Goal: Book appointment/travel/reservation

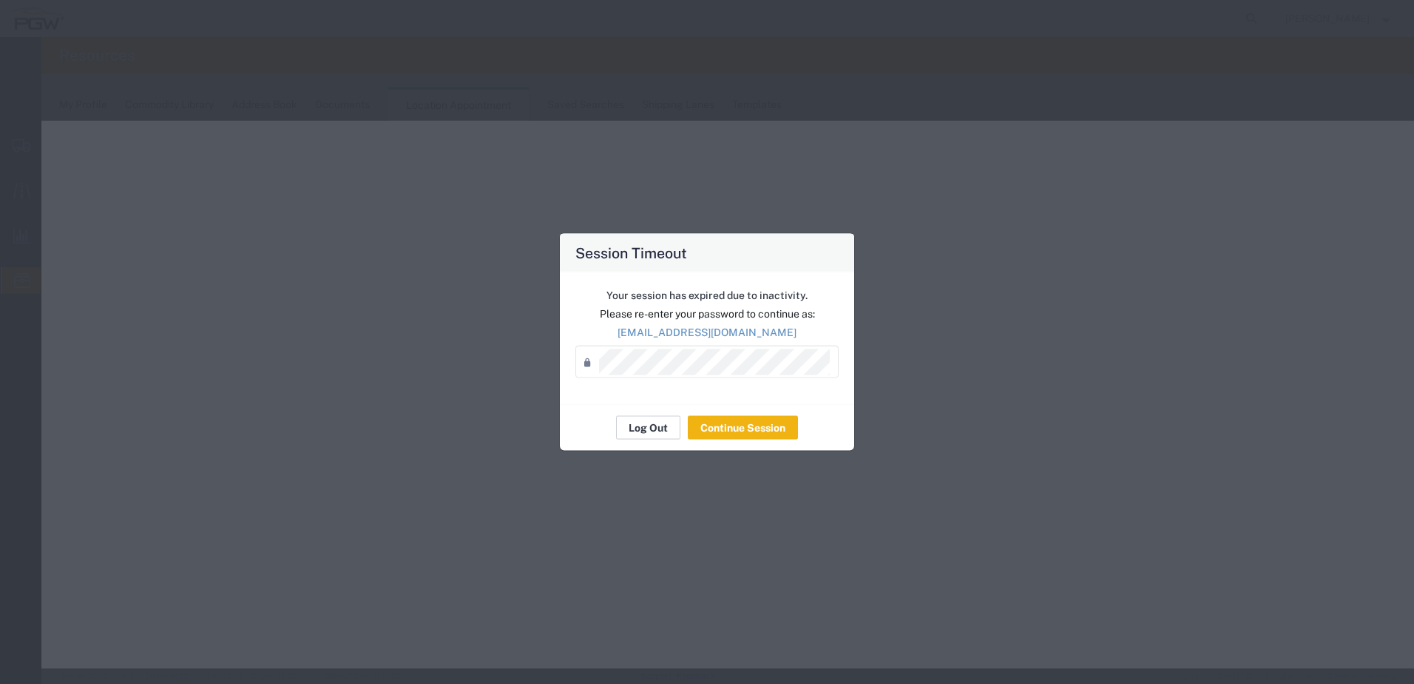
select select "1"
select select
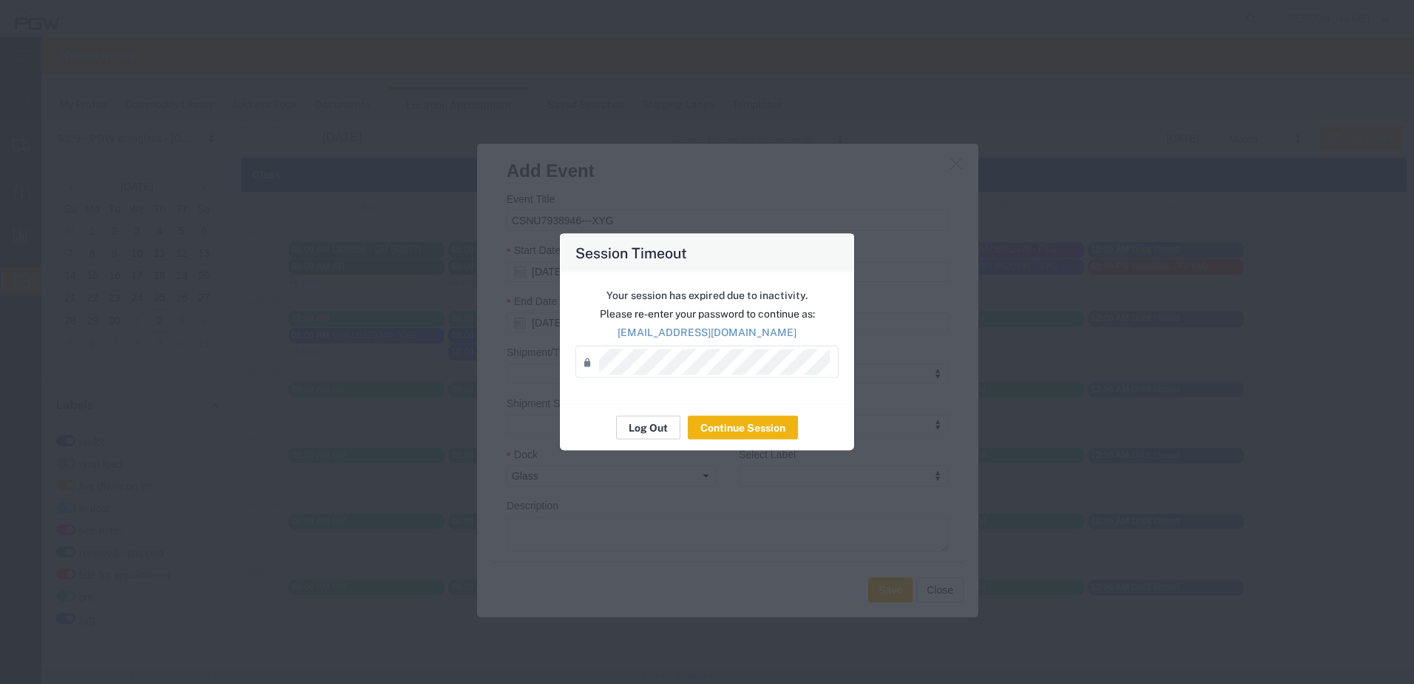
click at [647, 423] on button "Log Out" at bounding box center [648, 428] width 64 height 24
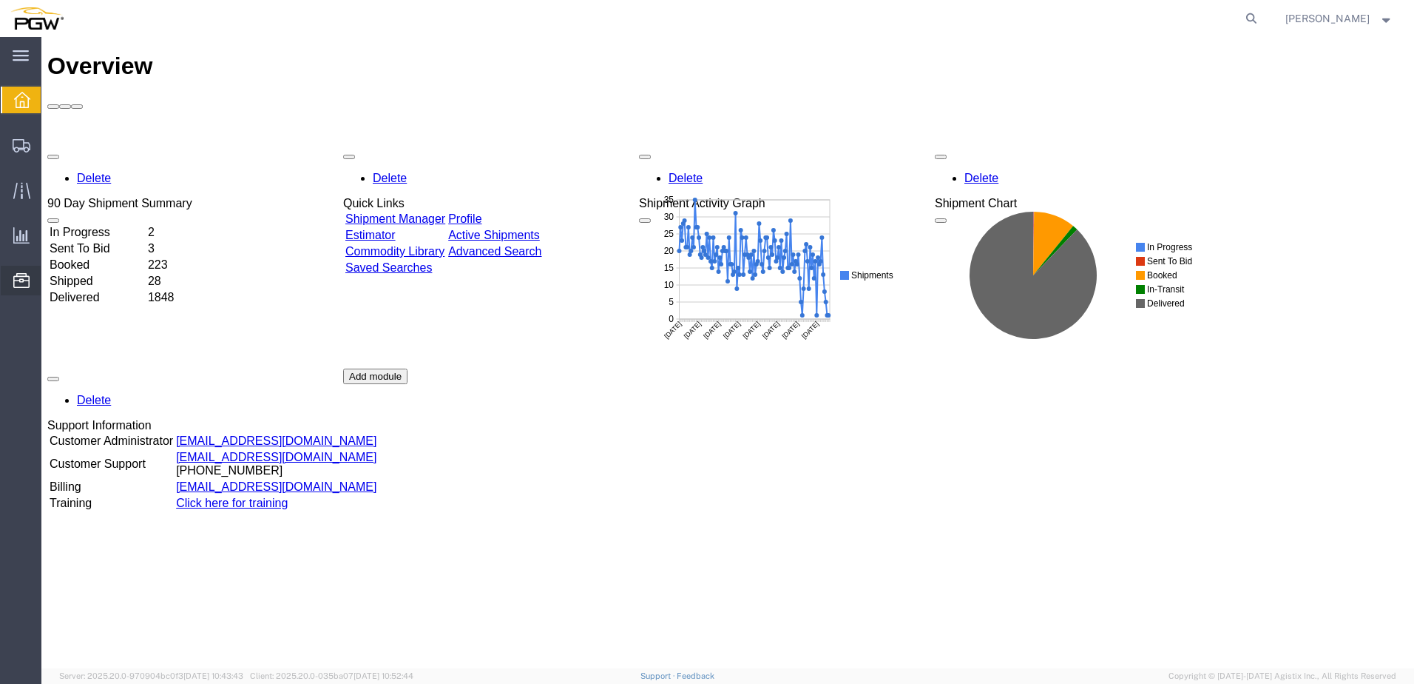
click at [0, 0] on span "Location Appointment" at bounding box center [0, 0] width 0 height 0
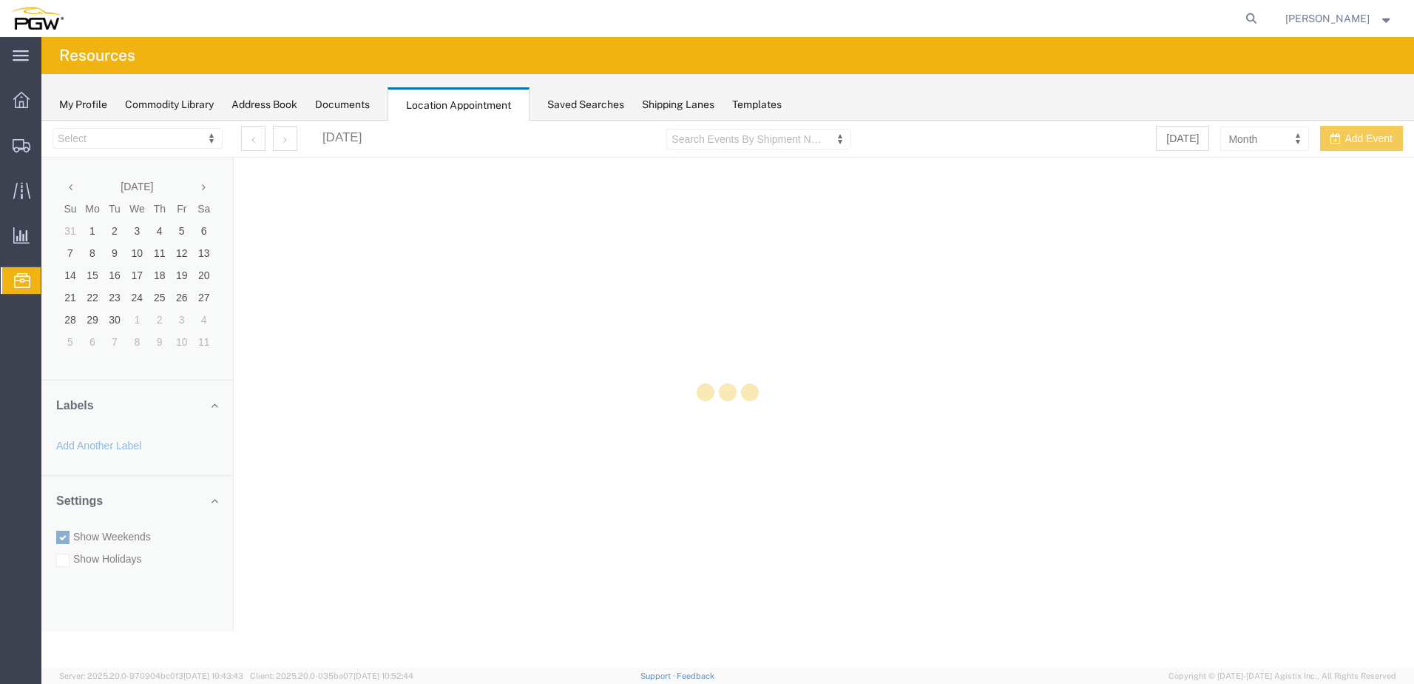
select select "28253"
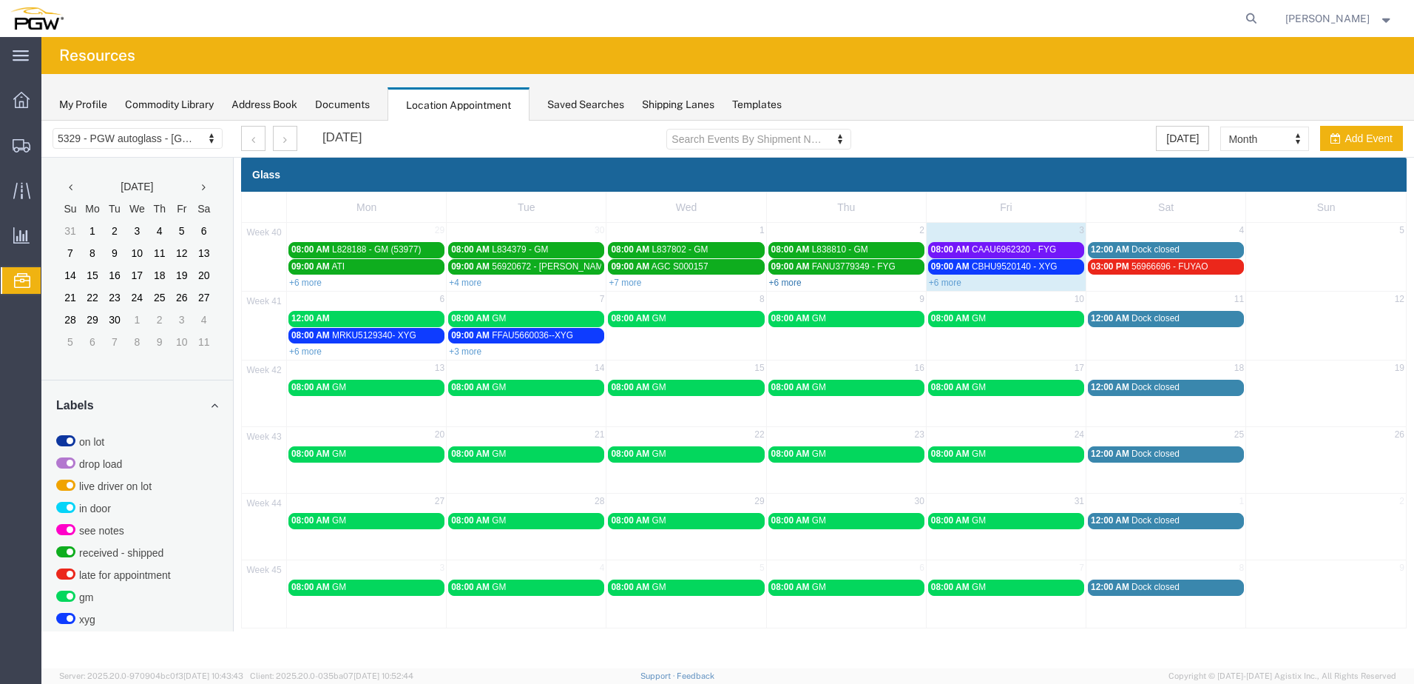
click at [785, 280] on link "+6 more" at bounding box center [785, 282] width 33 height 10
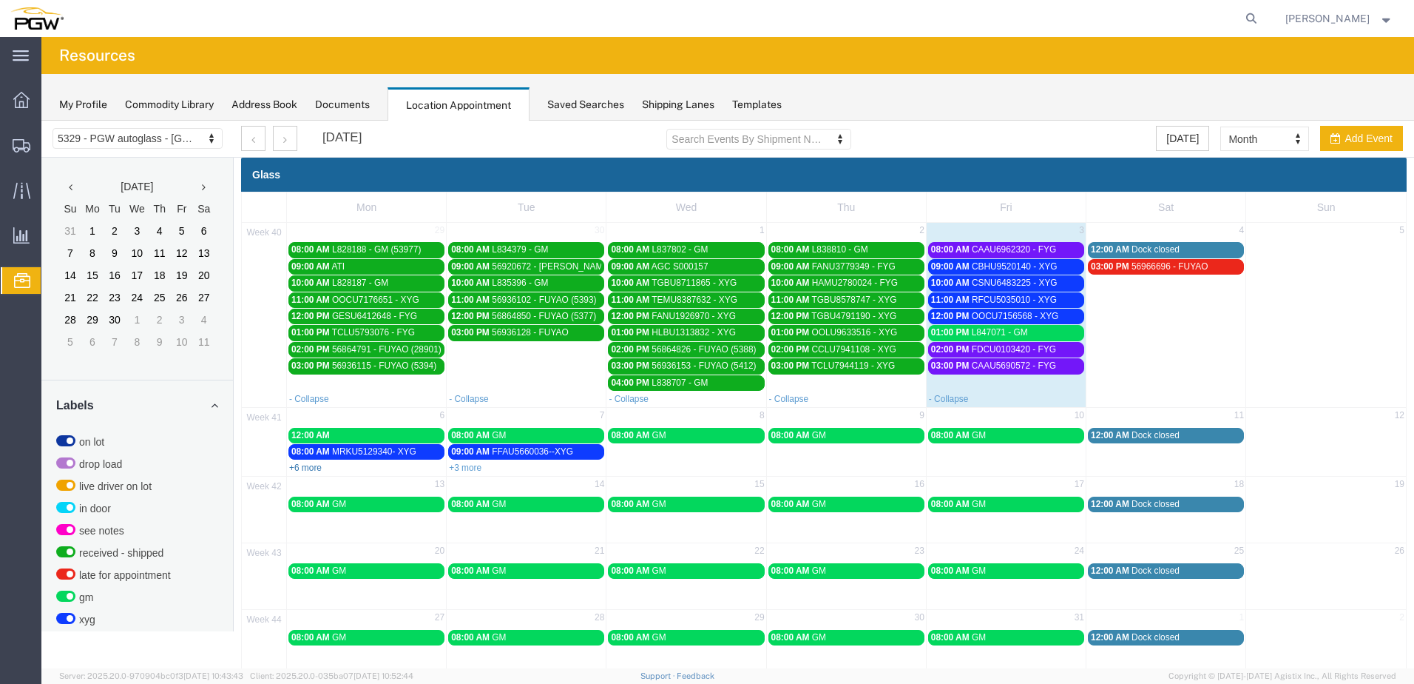
click at [300, 465] on link "+6 more" at bounding box center [305, 467] width 33 height 10
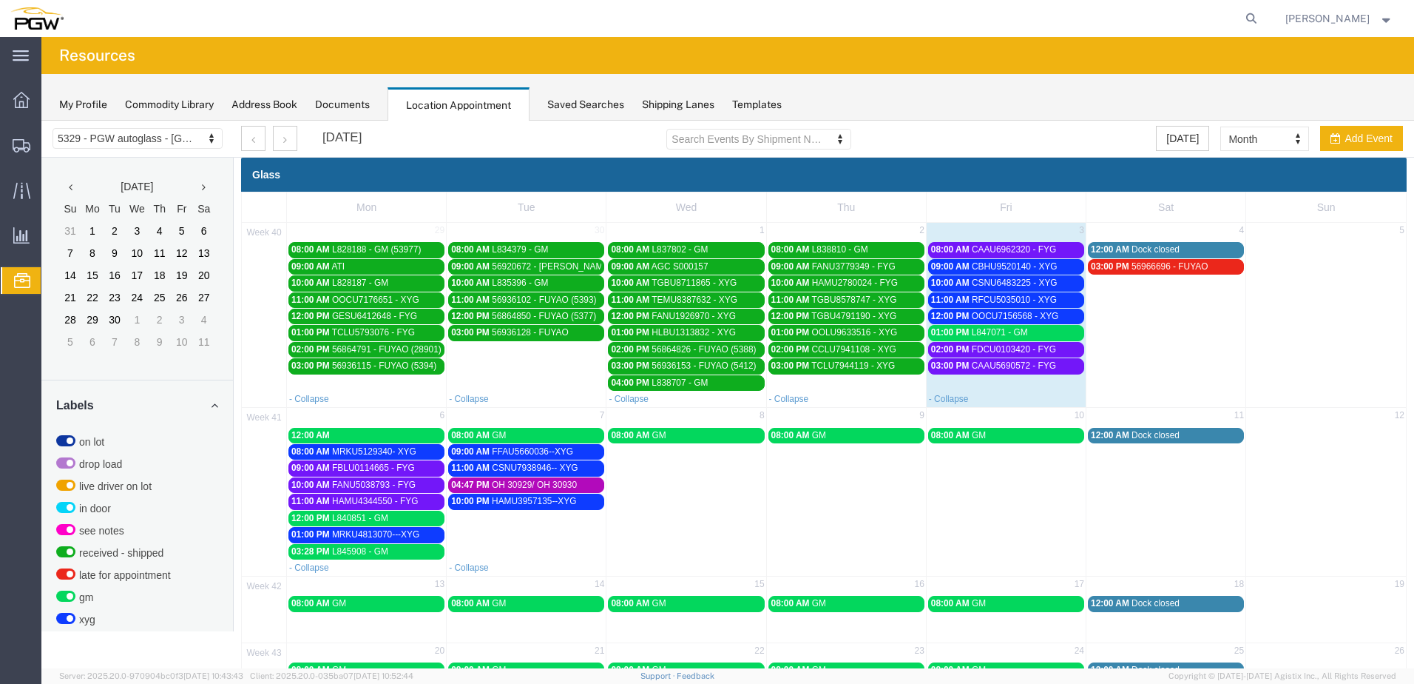
click at [489, 483] on div "04:47 PM OH 30929/ OH 30930" at bounding box center [526, 484] width 150 height 11
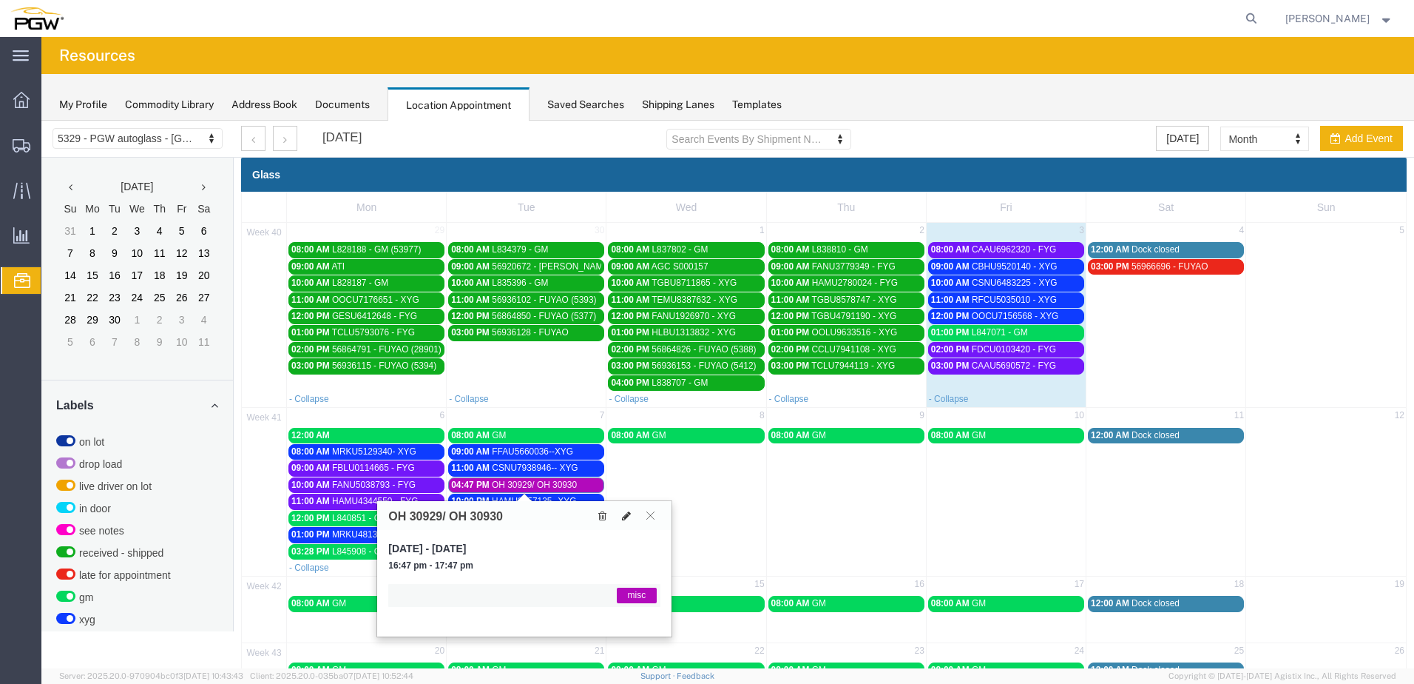
click at [627, 516] on icon at bounding box center [626, 515] width 9 height 10
select select "1"
select select "12922"
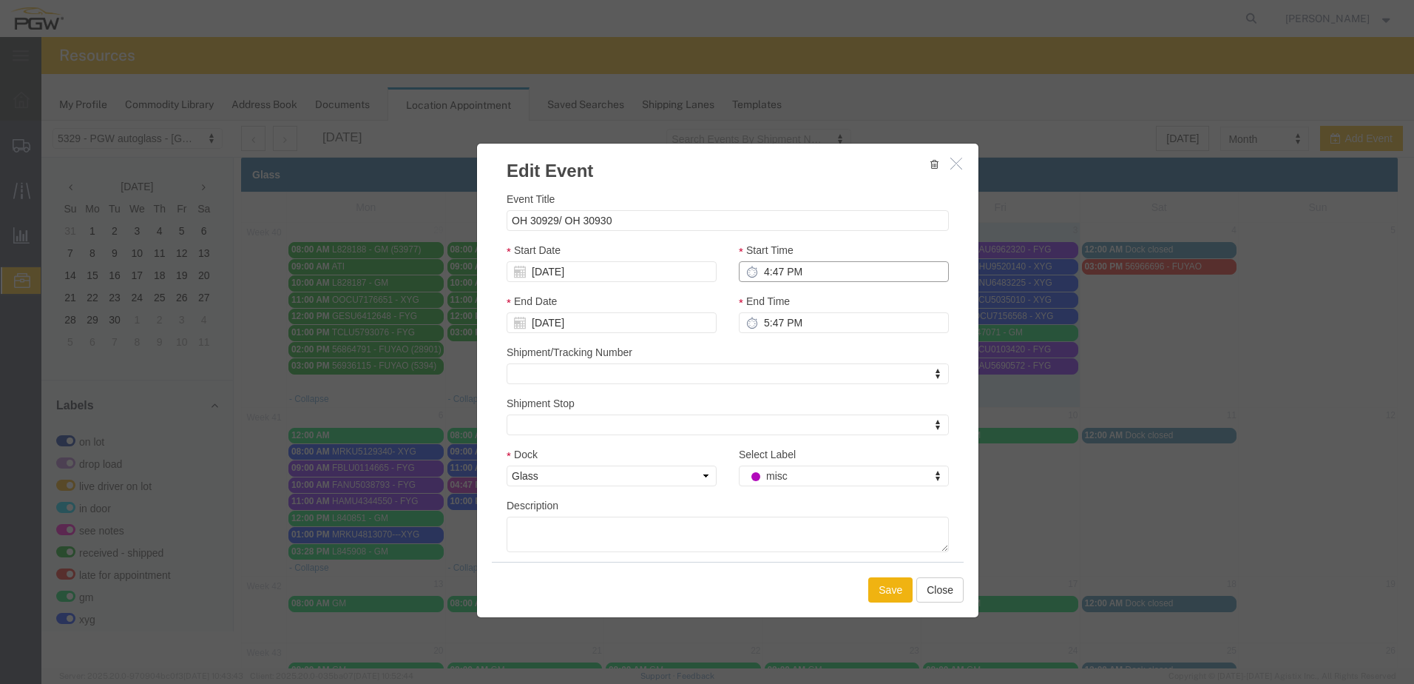
drag, startPoint x: 777, startPoint y: 269, endPoint x: 777, endPoint y: 280, distance: 11.1
click at [777, 280] on input "4:47 PM" at bounding box center [844, 271] width 210 height 21
type input "1:00 PM"
click at [833, 300] on div "End Time 5:47 PM" at bounding box center [844, 313] width 210 height 40
click at [875, 590] on button "Save" at bounding box center [890, 589] width 44 height 25
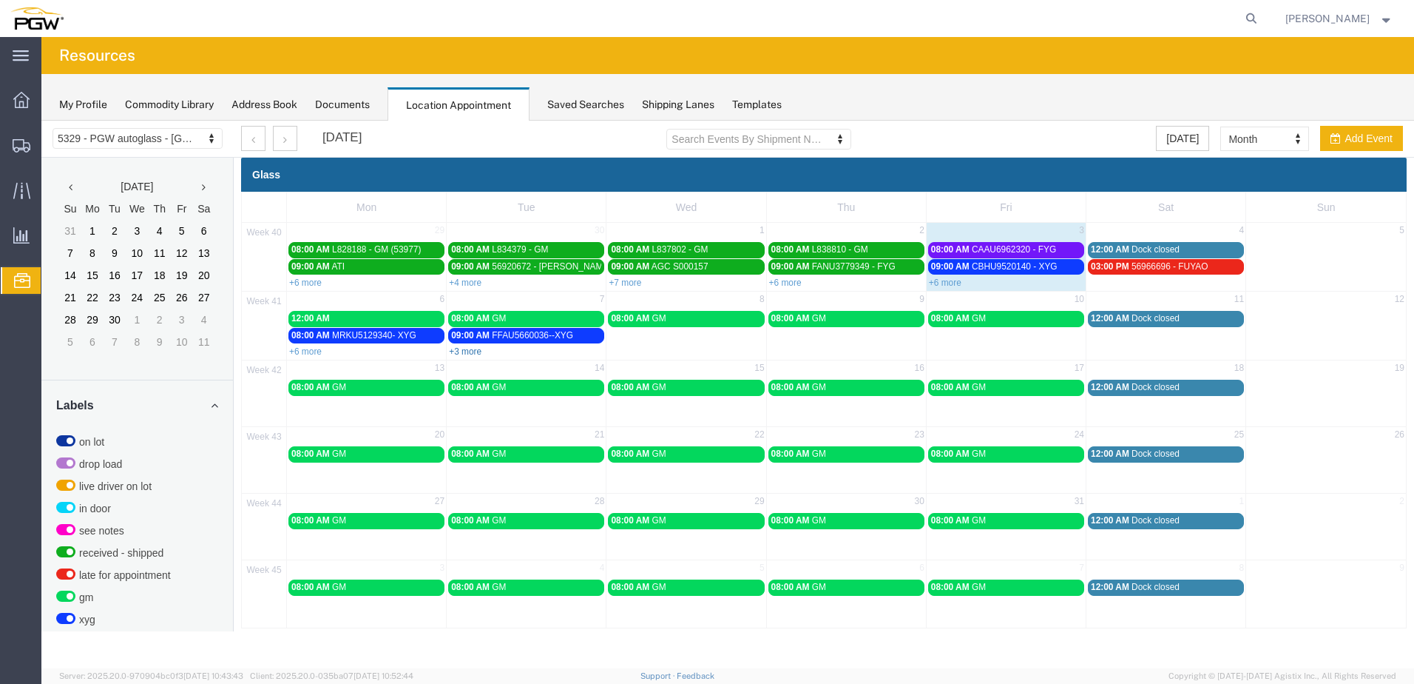
click at [464, 350] on link "+3 more" at bounding box center [465, 351] width 33 height 10
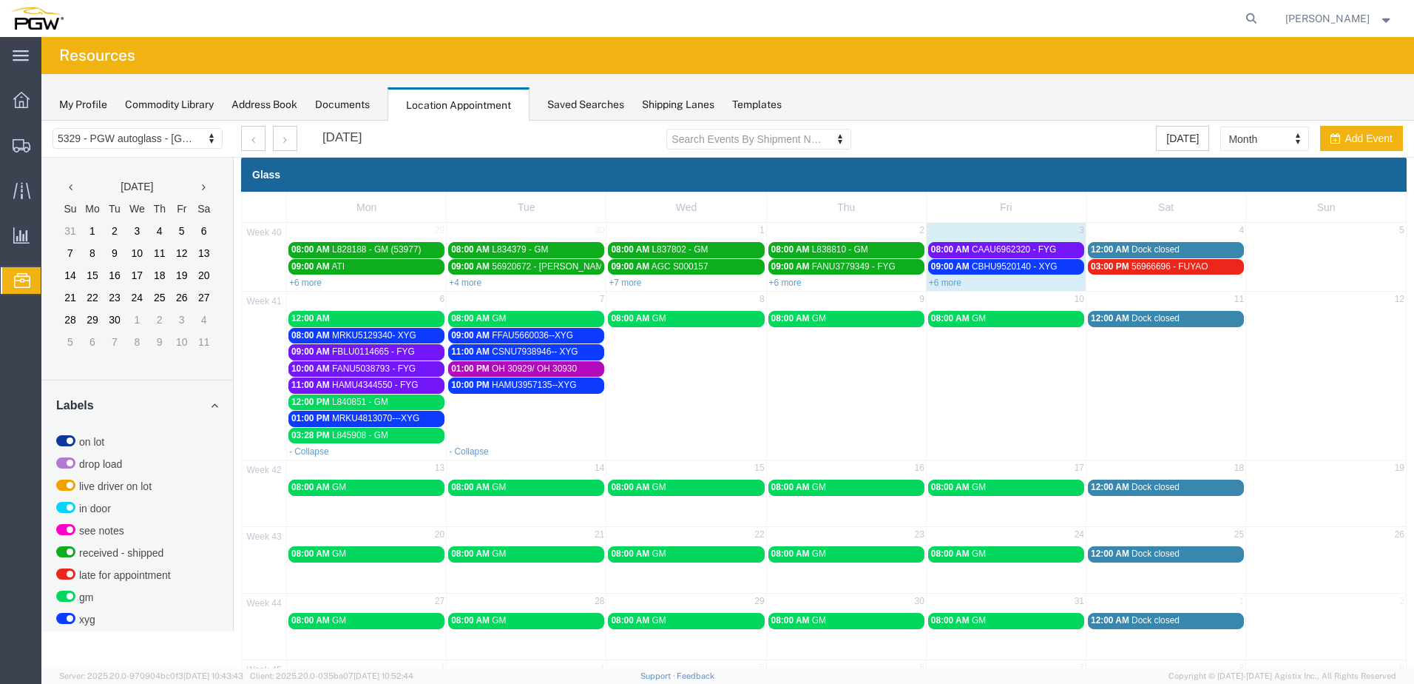
click at [478, 384] on span "10:00 PM" at bounding box center [470, 384] width 38 height 10
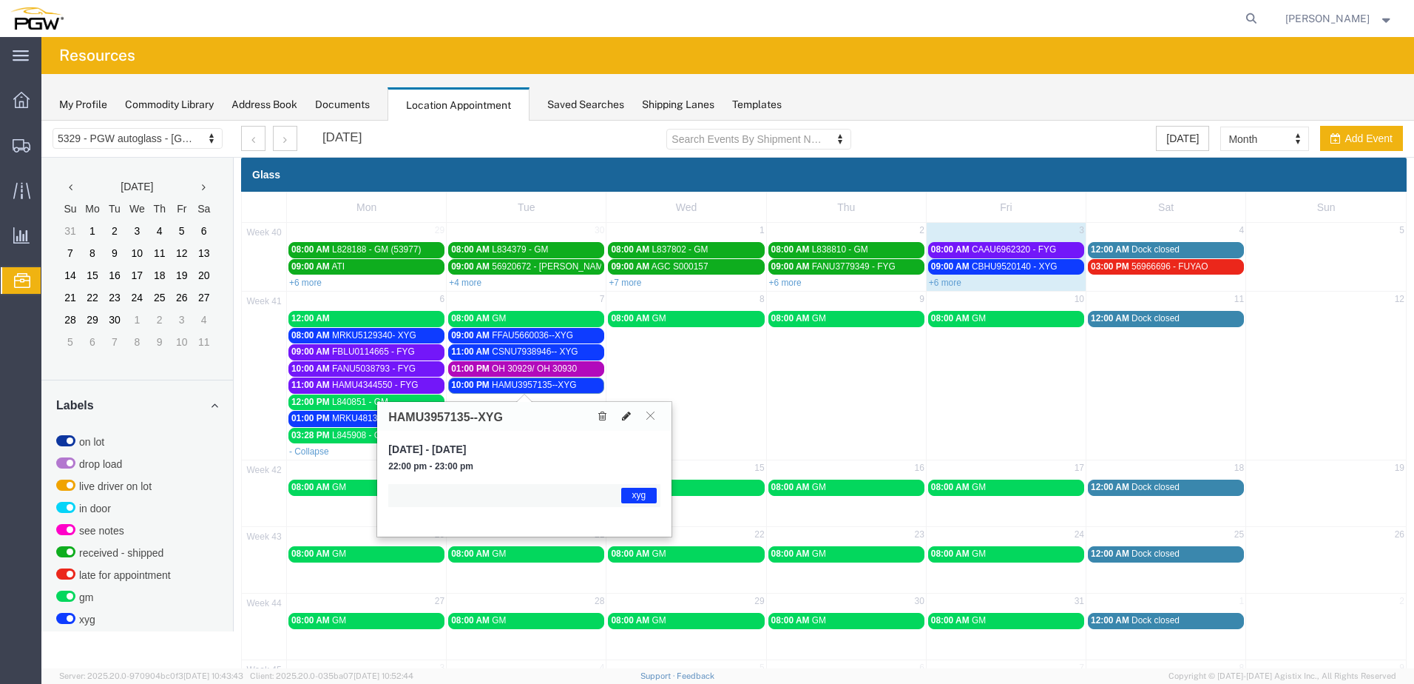
click at [627, 415] on icon at bounding box center [626, 416] width 9 height 10
select select "1"
select select "12920"
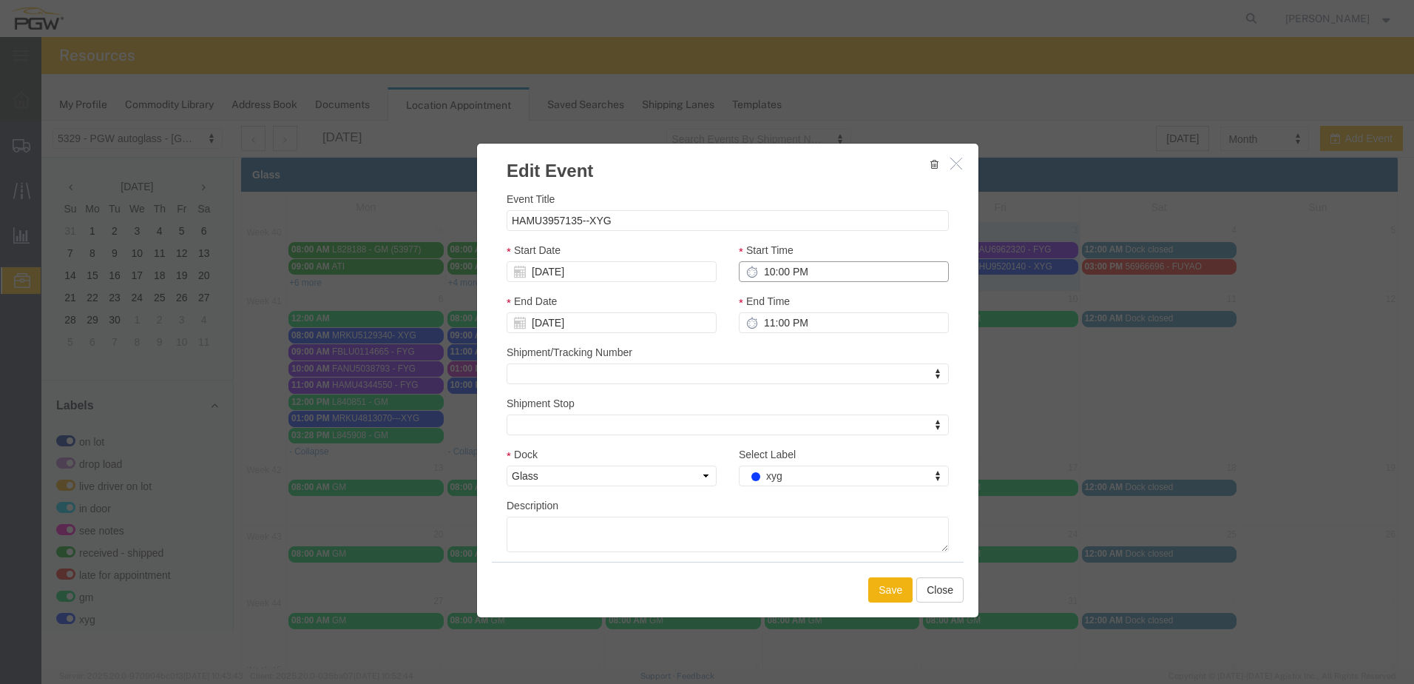
click at [787, 274] on input "10:00 PM" at bounding box center [844, 271] width 210 height 21
click at [799, 274] on input "10:00 PM" at bounding box center [844, 271] width 210 height 21
type input "10:00 AM"
click at [823, 346] on div "Shipment/Tracking Number Shipment/Tracking Number Shipment/Tracking Number" at bounding box center [728, 364] width 442 height 40
click at [894, 589] on button "Save" at bounding box center [890, 589] width 44 height 25
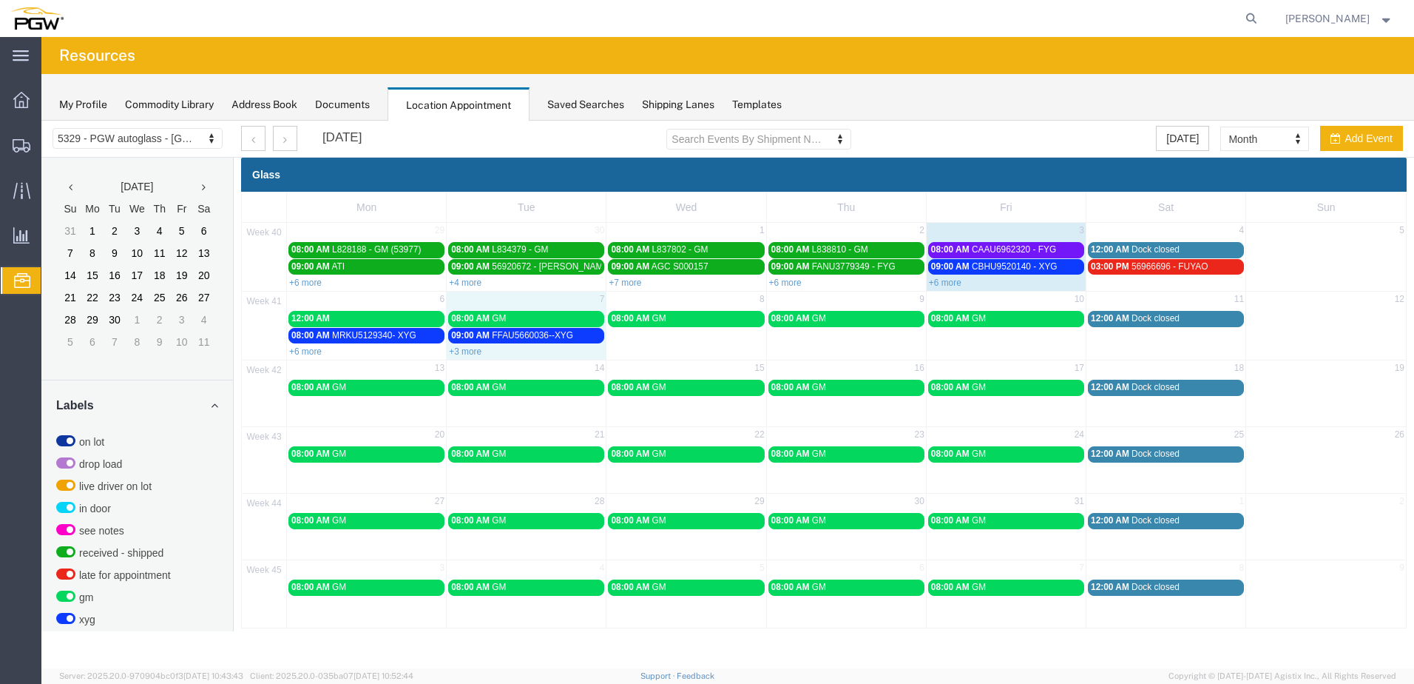
click at [477, 345] on div "+3 more" at bounding box center [526, 350] width 159 height 15
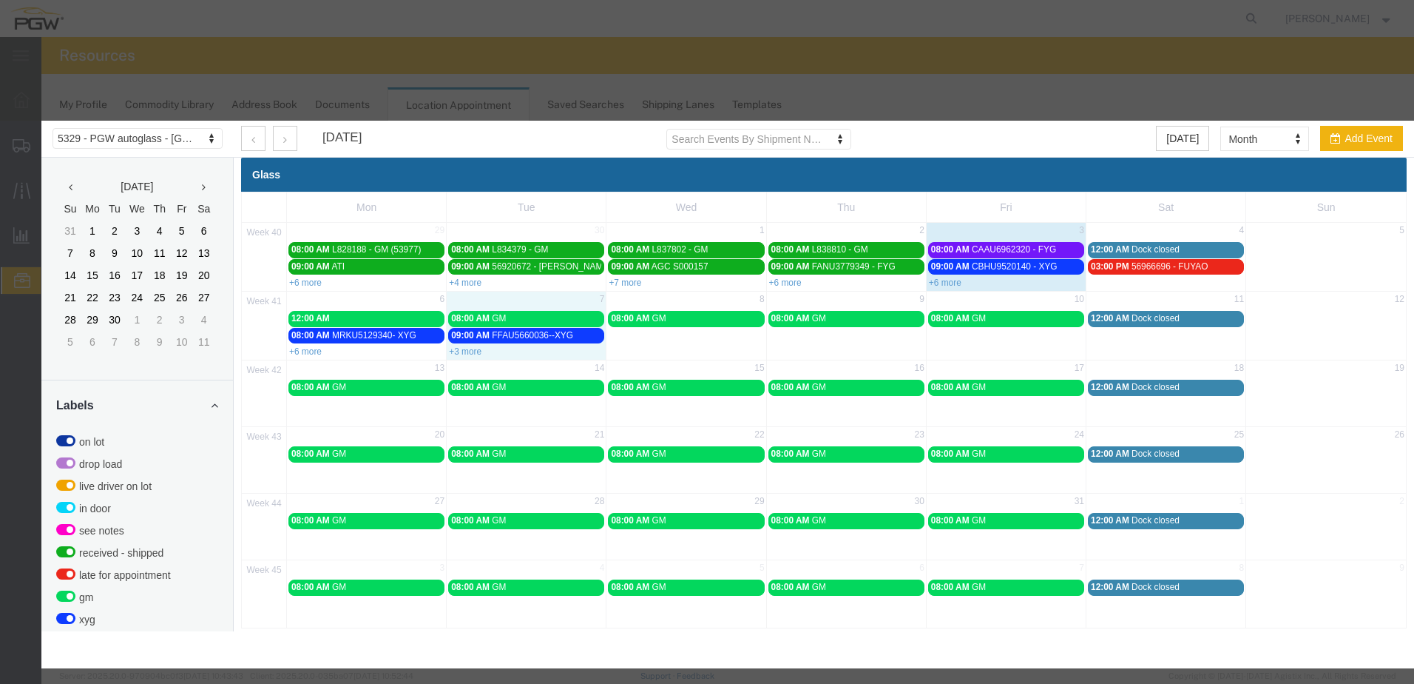
select select "1"
select select
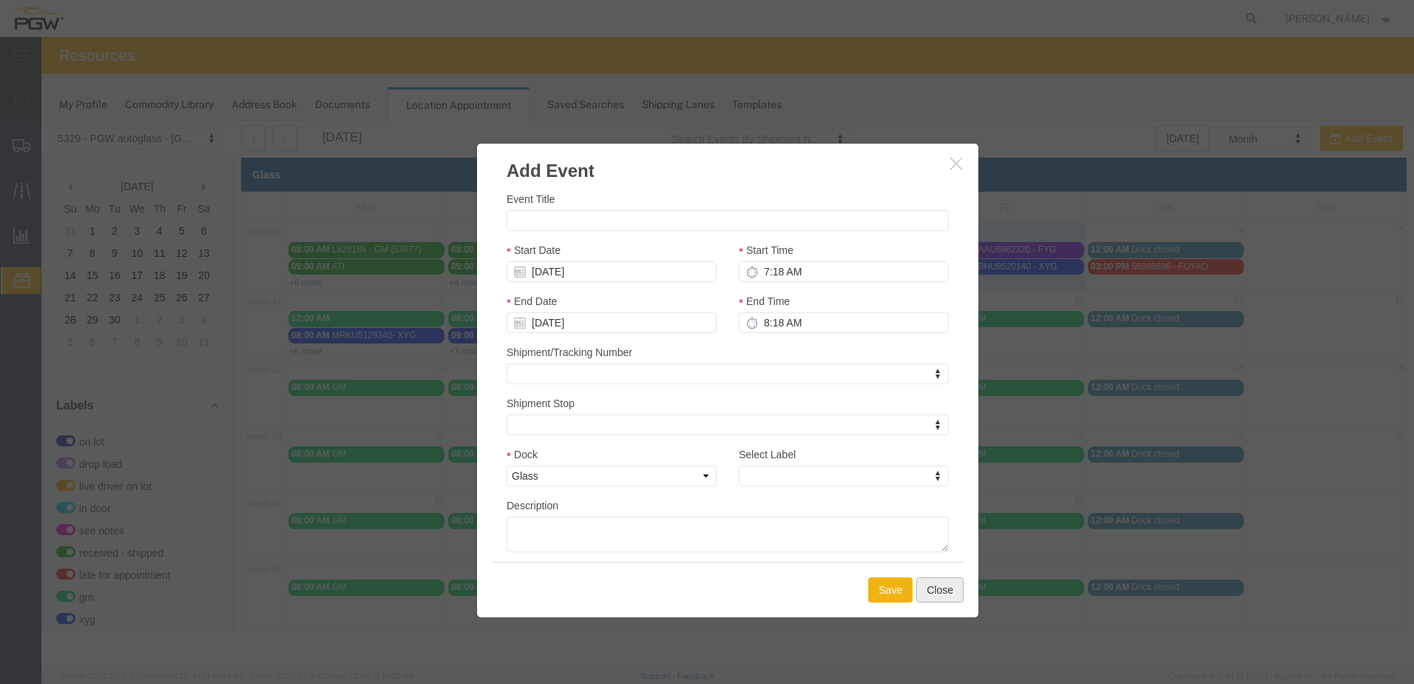
click at [960, 599] on button "Close" at bounding box center [940, 589] width 47 height 25
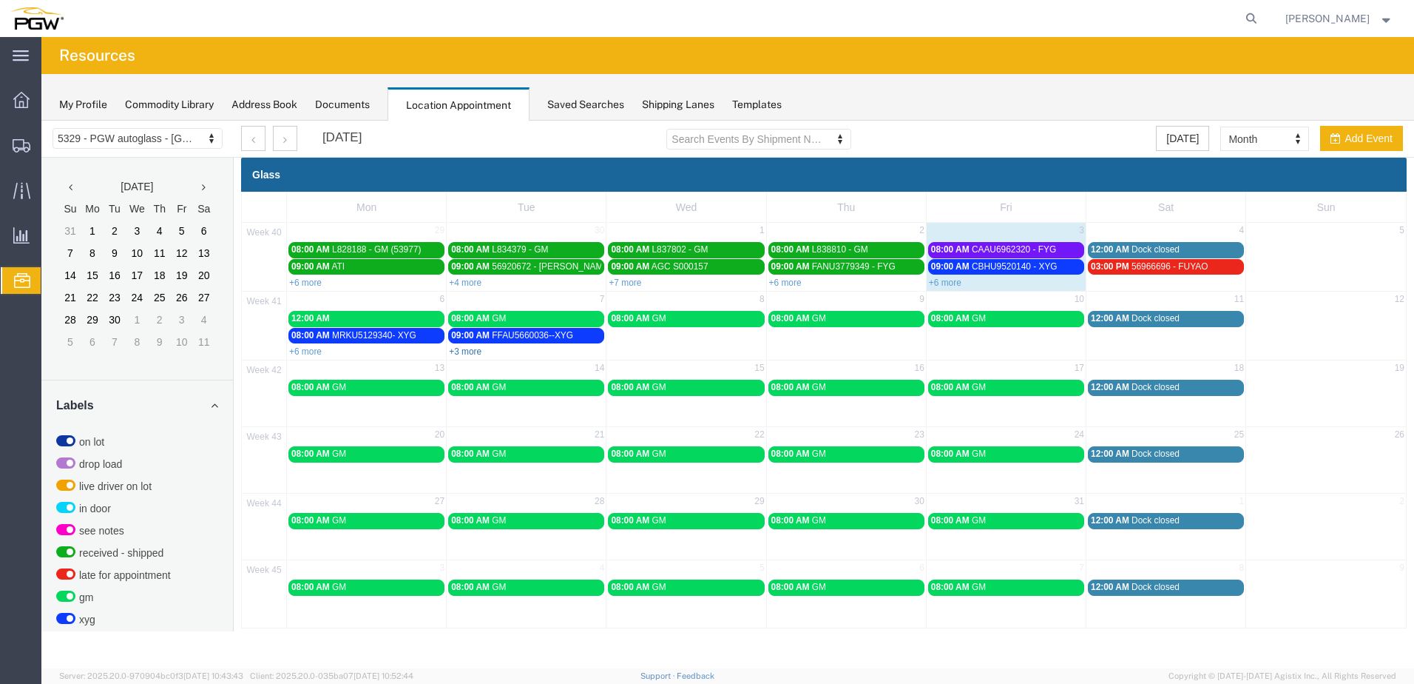
click at [470, 354] on link "+3 more" at bounding box center [465, 351] width 33 height 10
